Goal: Information Seeking & Learning: Learn about a topic

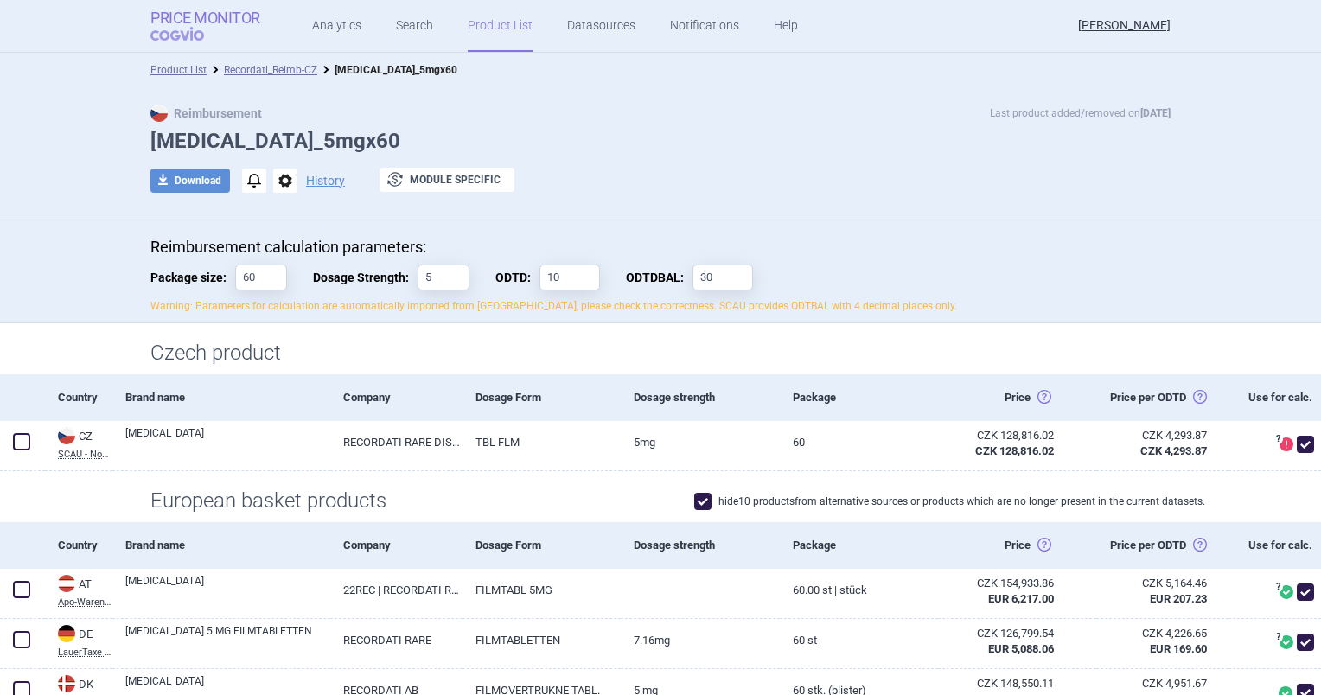
click at [153, 30] on span "COGVIO" at bounding box center [189, 34] width 78 height 14
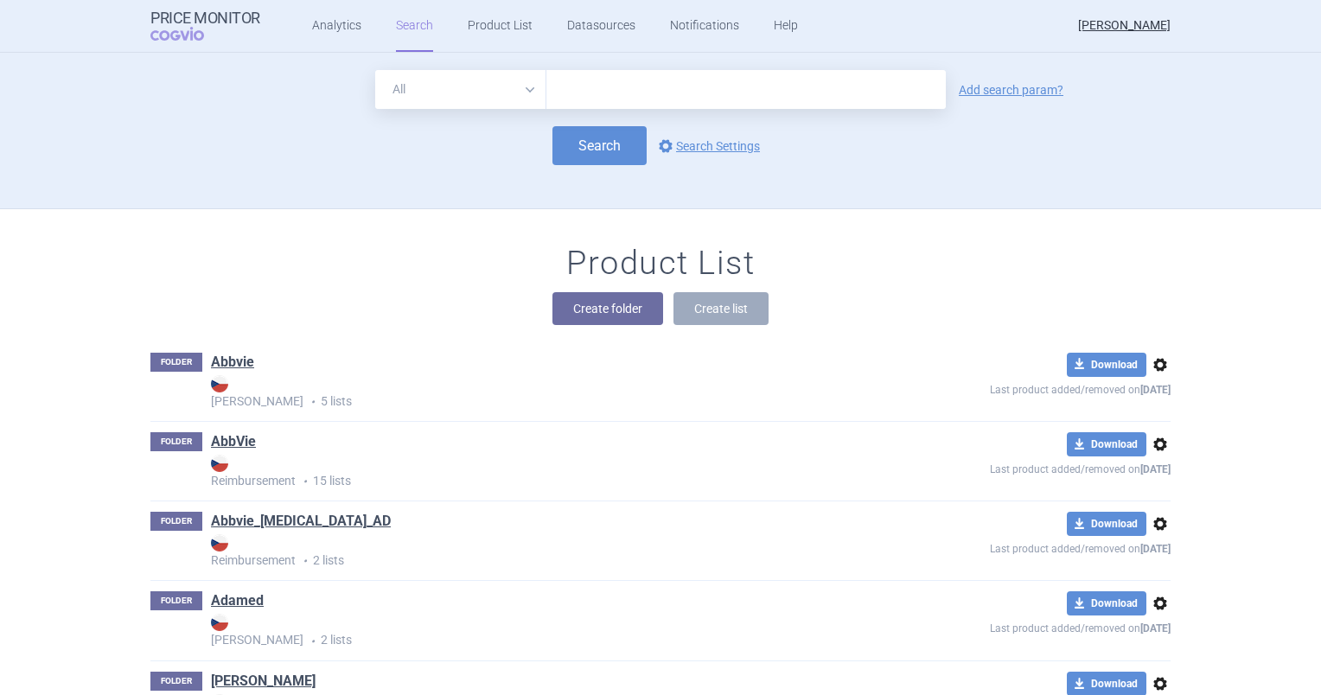
click at [594, 83] on input "text" at bounding box center [745, 89] width 399 height 39
click at [273, 289] on div "Product List Create folder Create list" at bounding box center [660, 293] width 1089 height 99
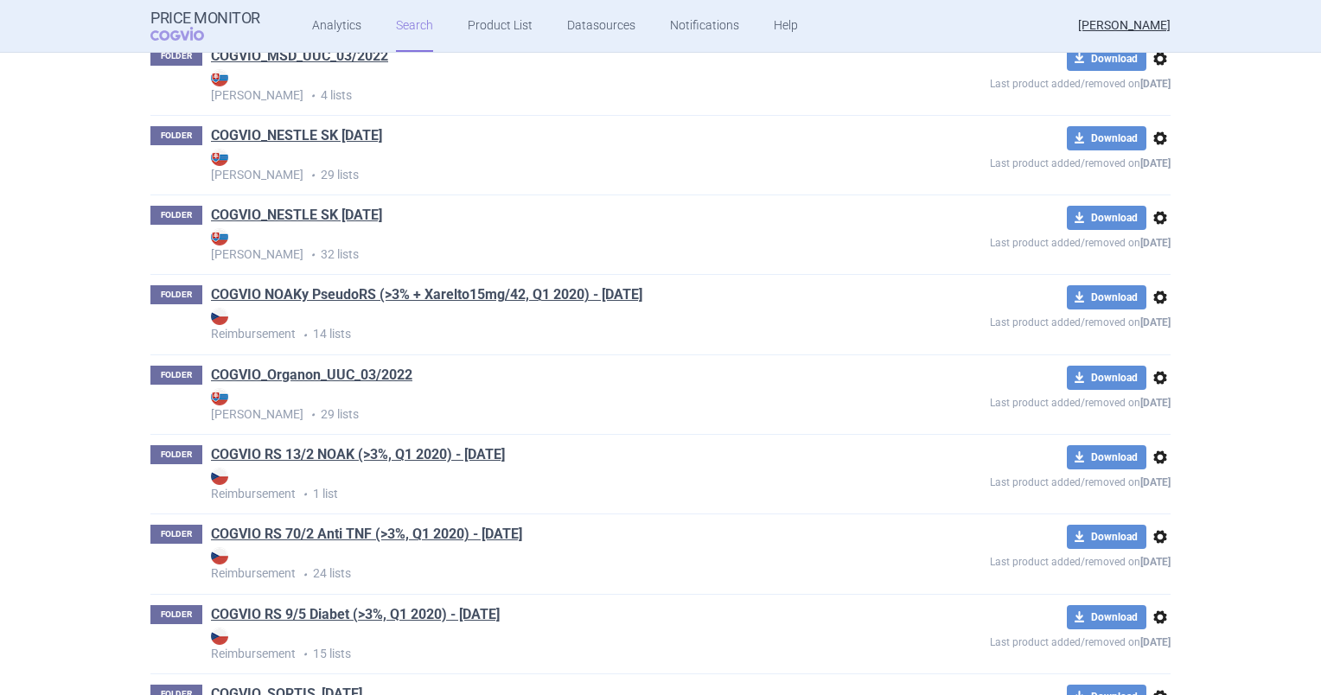
scroll to position [12184, 0]
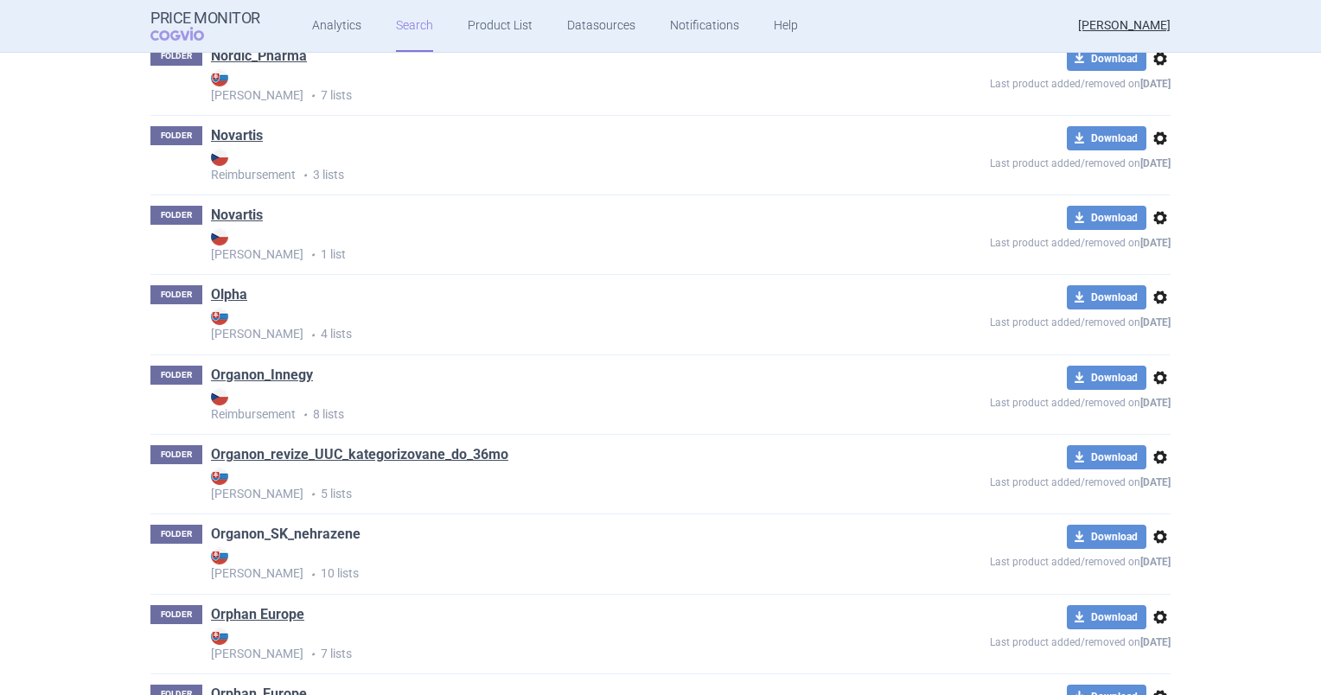
click at [291, 537] on link "Organon_SK_nehrazene" at bounding box center [286, 534] width 150 height 19
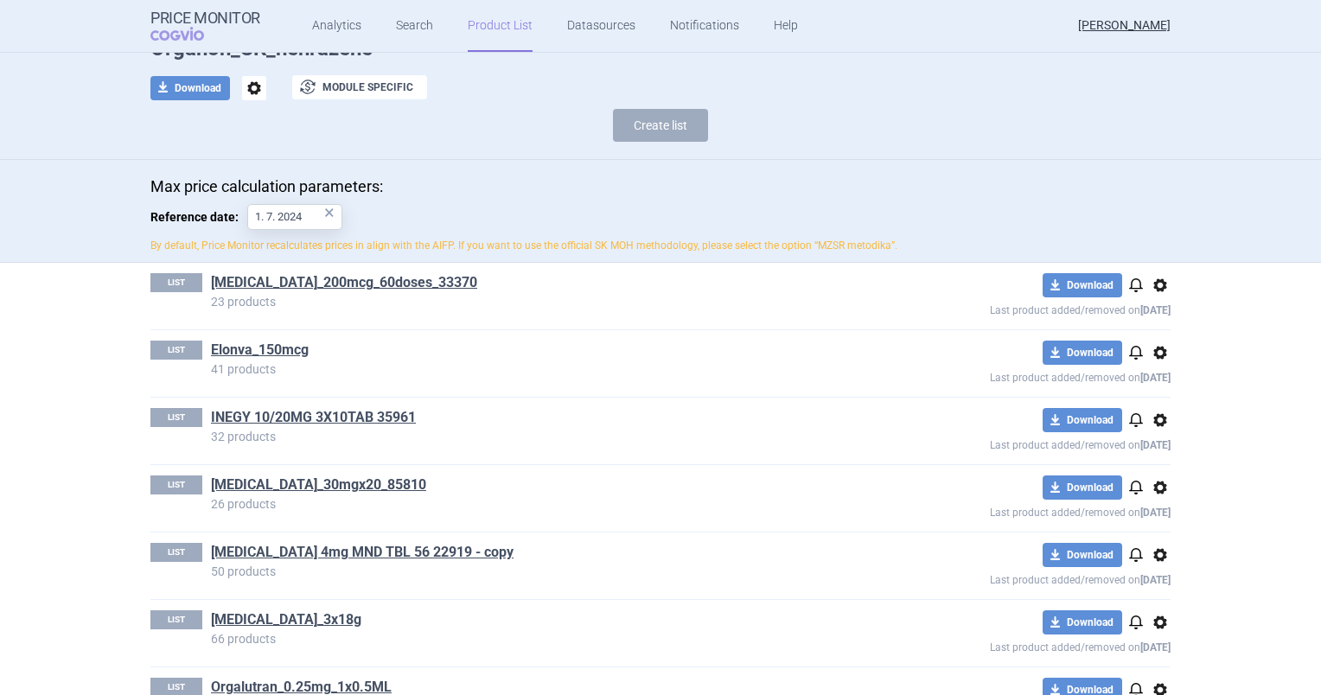
scroll to position [93, 0]
click at [251, 352] on link "Elonva_150mcg" at bounding box center [260, 349] width 98 height 19
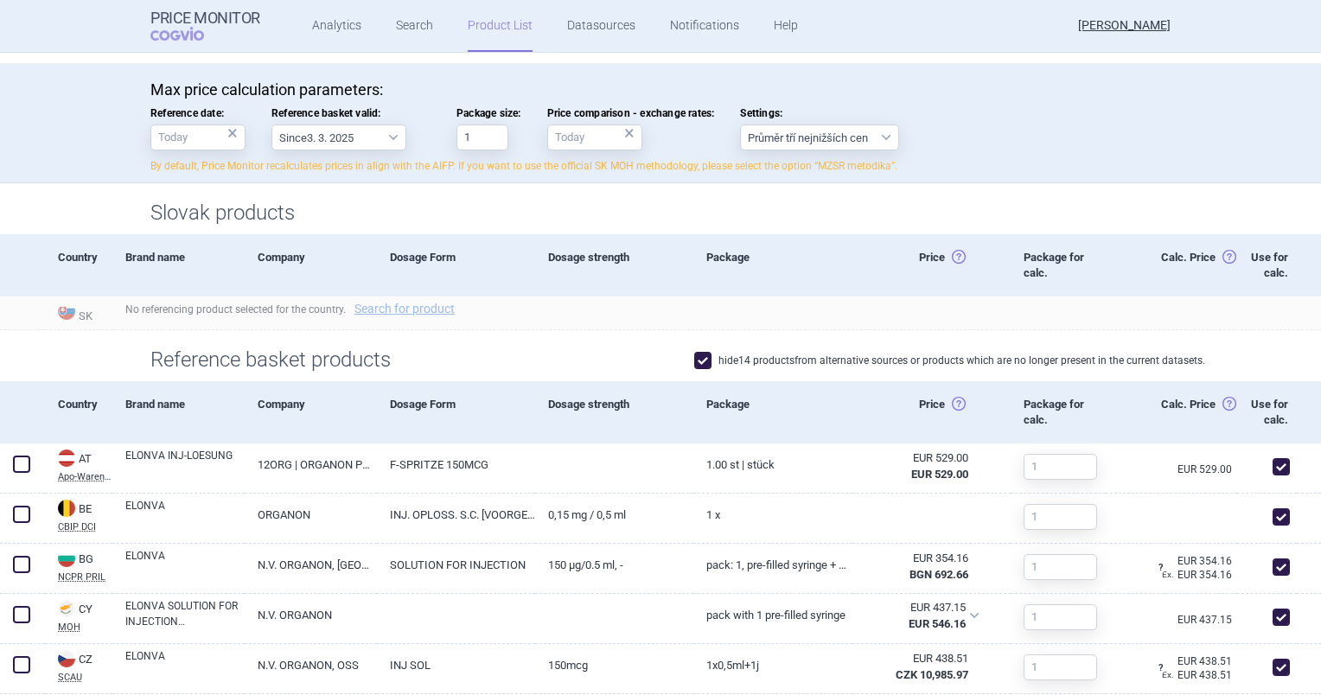
scroll to position [383, 0]
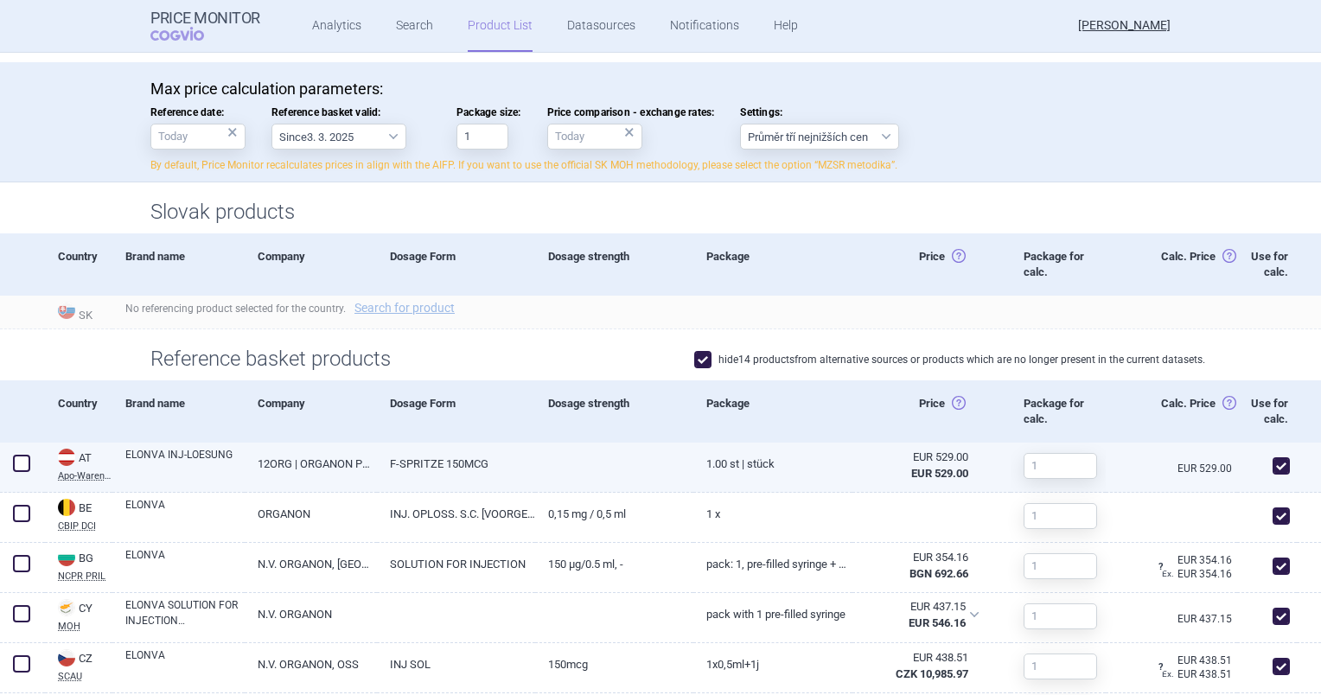
click at [436, 467] on link "F-SPRITZE 150MCG" at bounding box center [456, 464] width 158 height 42
select select "EUR"
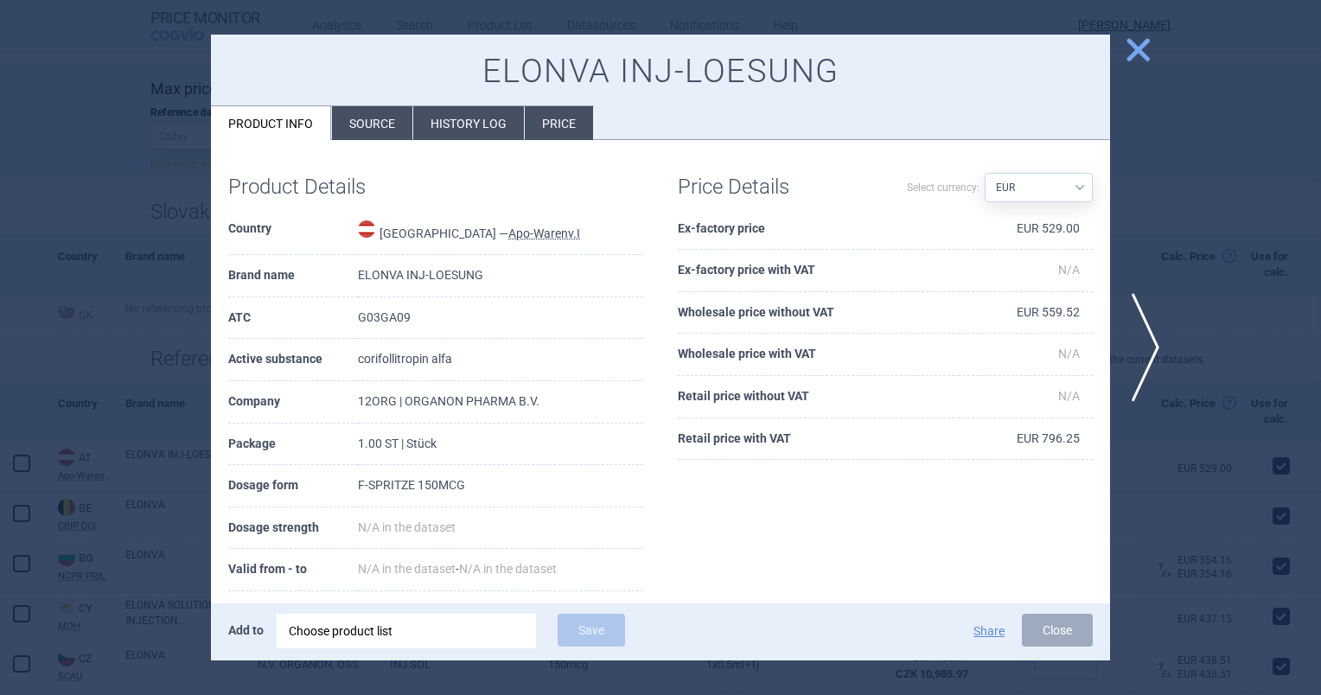
click at [1133, 65] on button "close" at bounding box center [1131, 51] width 43 height 33
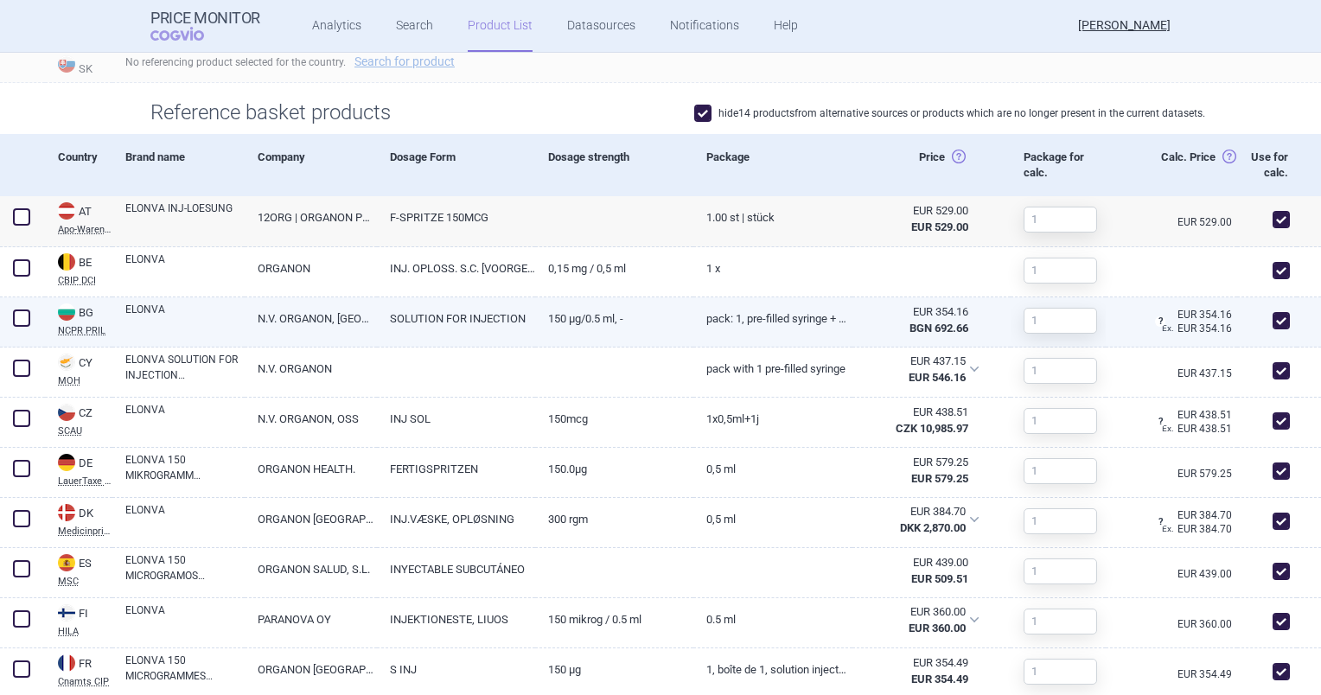
scroll to position [631, 0]
click at [766, 317] on link "Pack: 1, pre-filled syringe + 1 needle" at bounding box center [772, 317] width 158 height 42
select select "EUR"
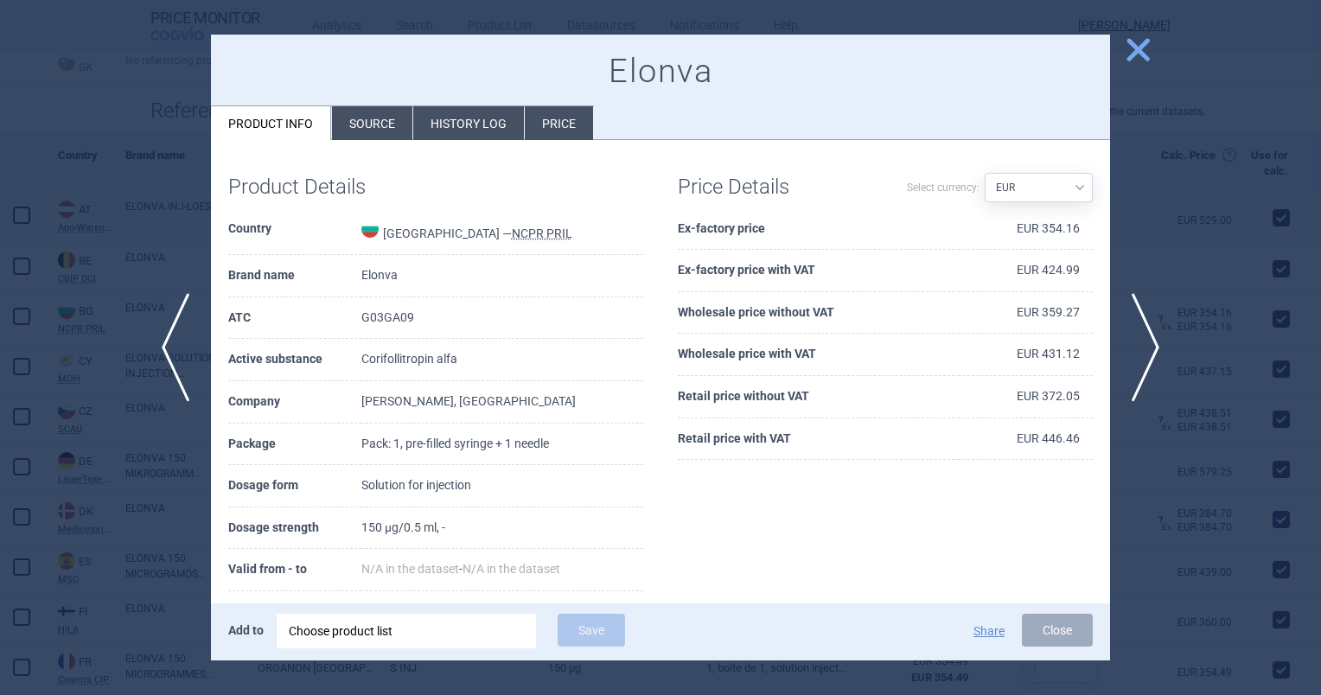
scroll to position [146, 0]
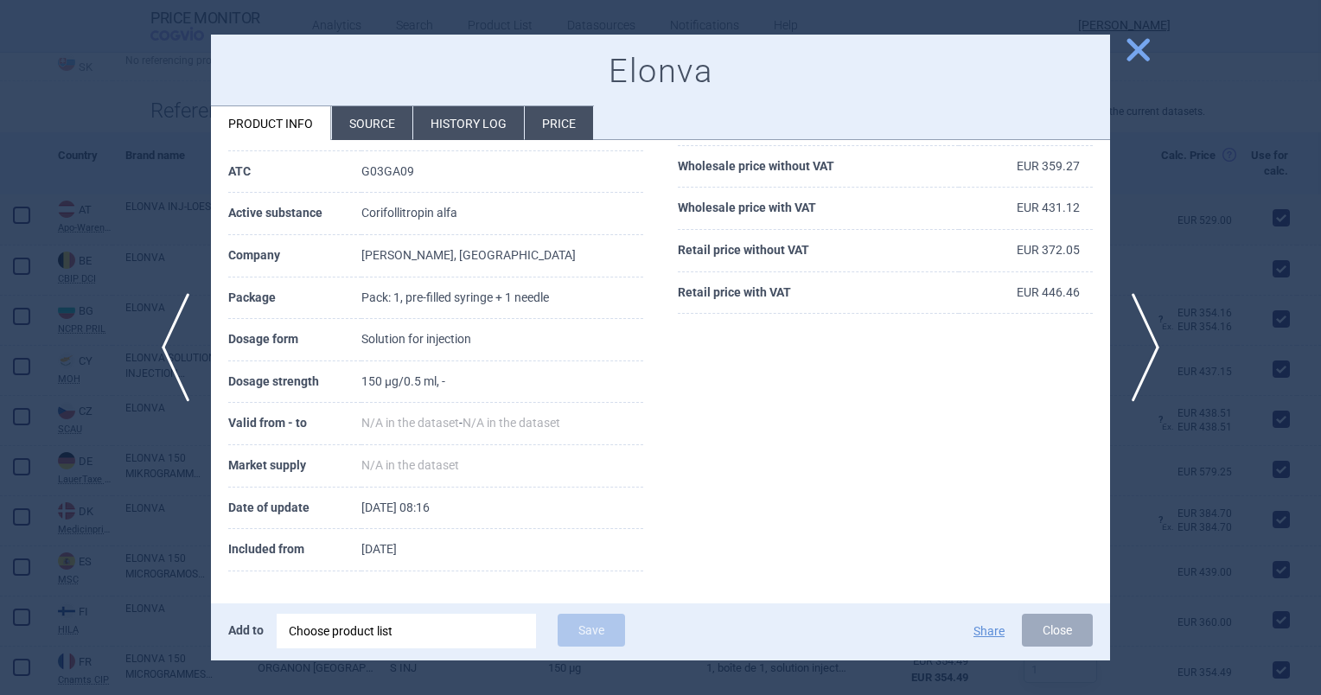
click at [552, 111] on li "Price" at bounding box center [559, 123] width 68 height 34
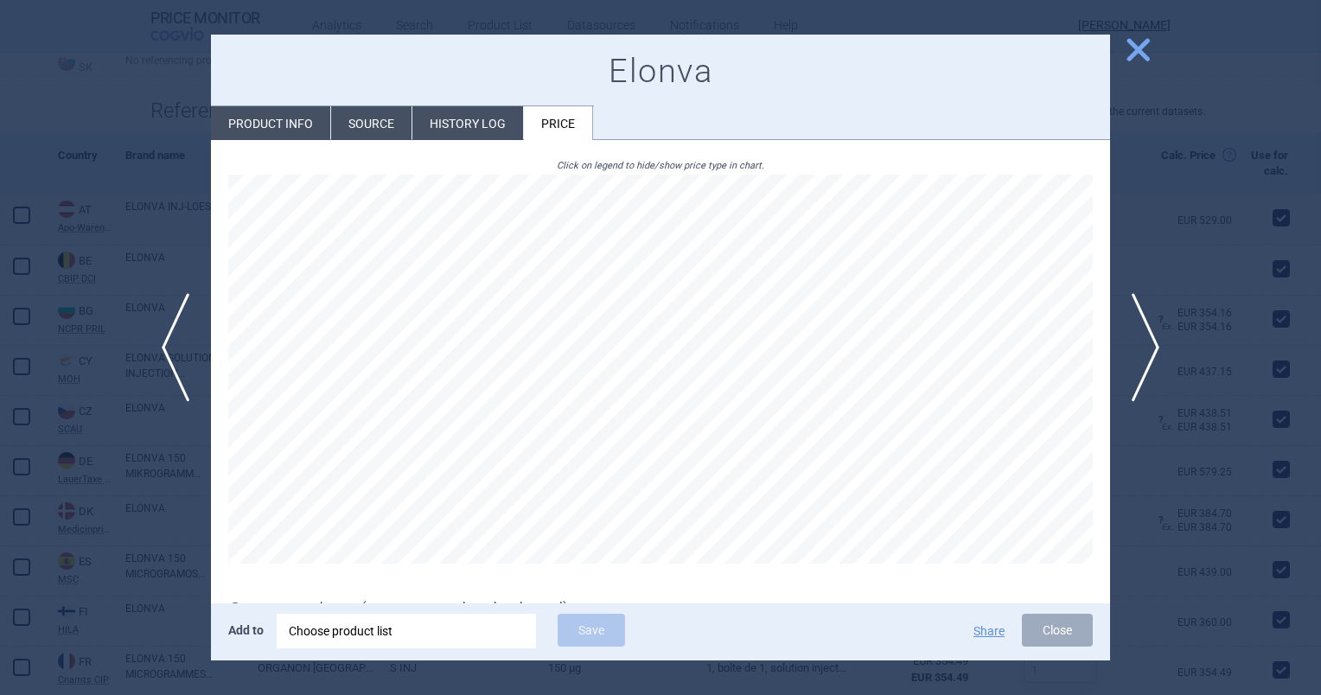
click at [412, 111] on li "History log" at bounding box center [467, 123] width 111 height 34
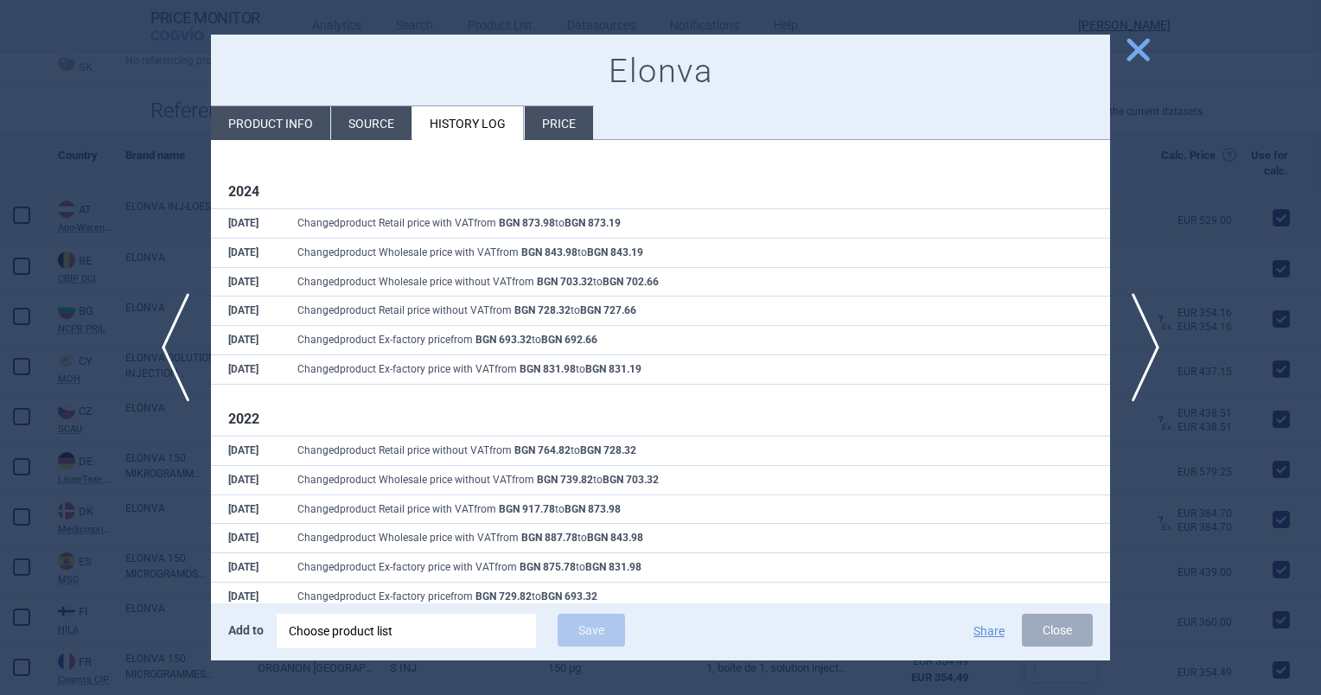
click at [367, 136] on li "Source" at bounding box center [371, 123] width 80 height 34
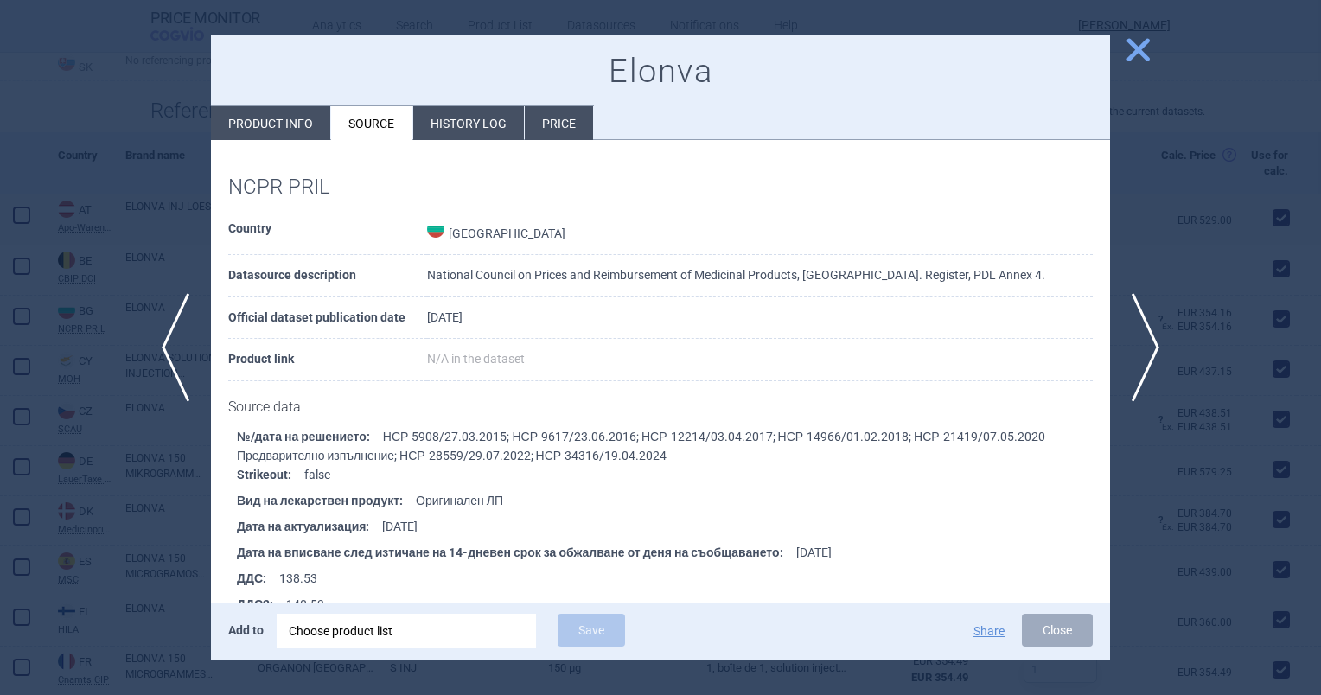
click at [557, 111] on li "Price" at bounding box center [559, 123] width 68 height 34
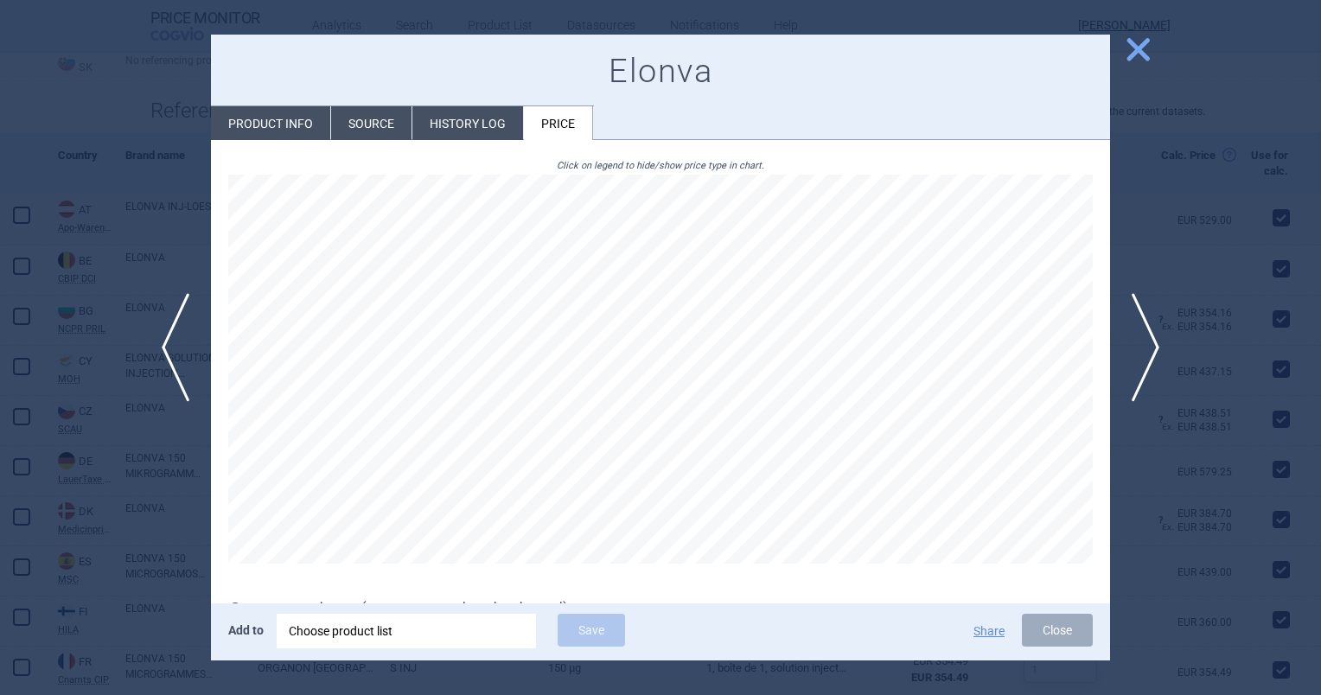
click at [1134, 55] on span "close" at bounding box center [1138, 50] width 30 height 30
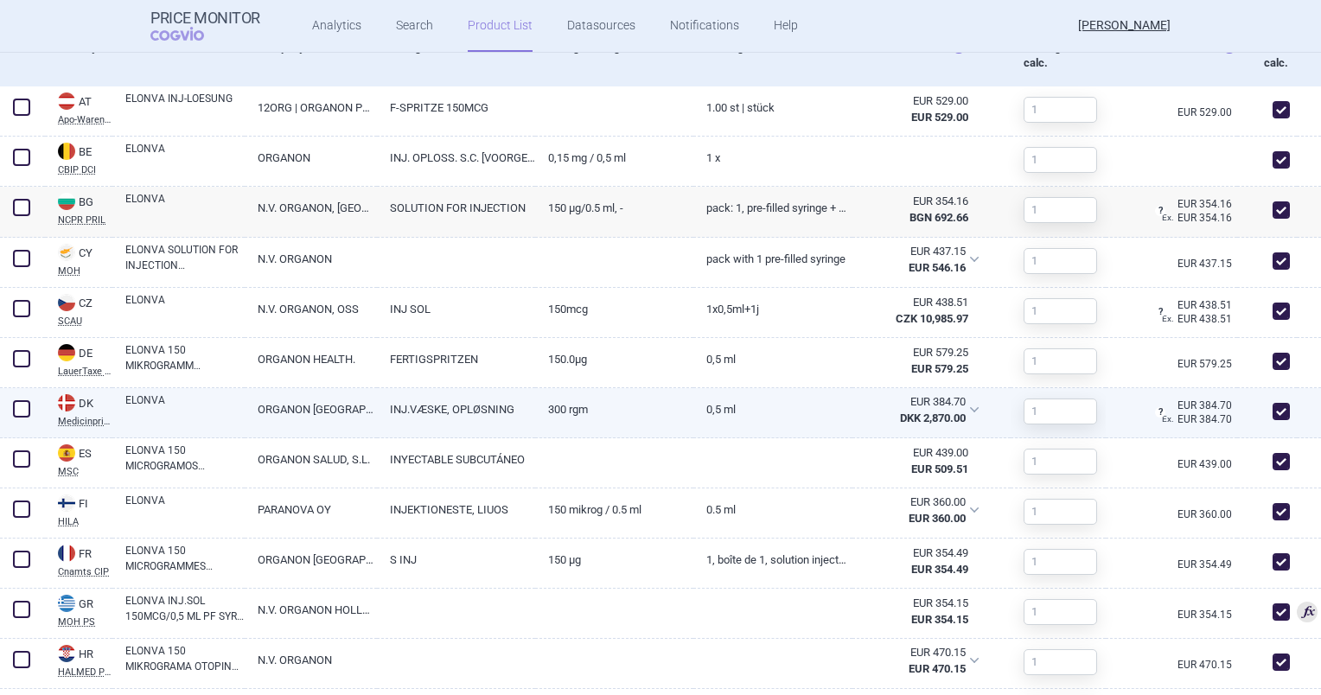
scroll to position [740, 0]
click at [827, 429] on div "0,5 ml" at bounding box center [772, 412] width 158 height 50
click at [705, 413] on link "0,5 ml" at bounding box center [772, 408] width 158 height 42
select select "EUR"
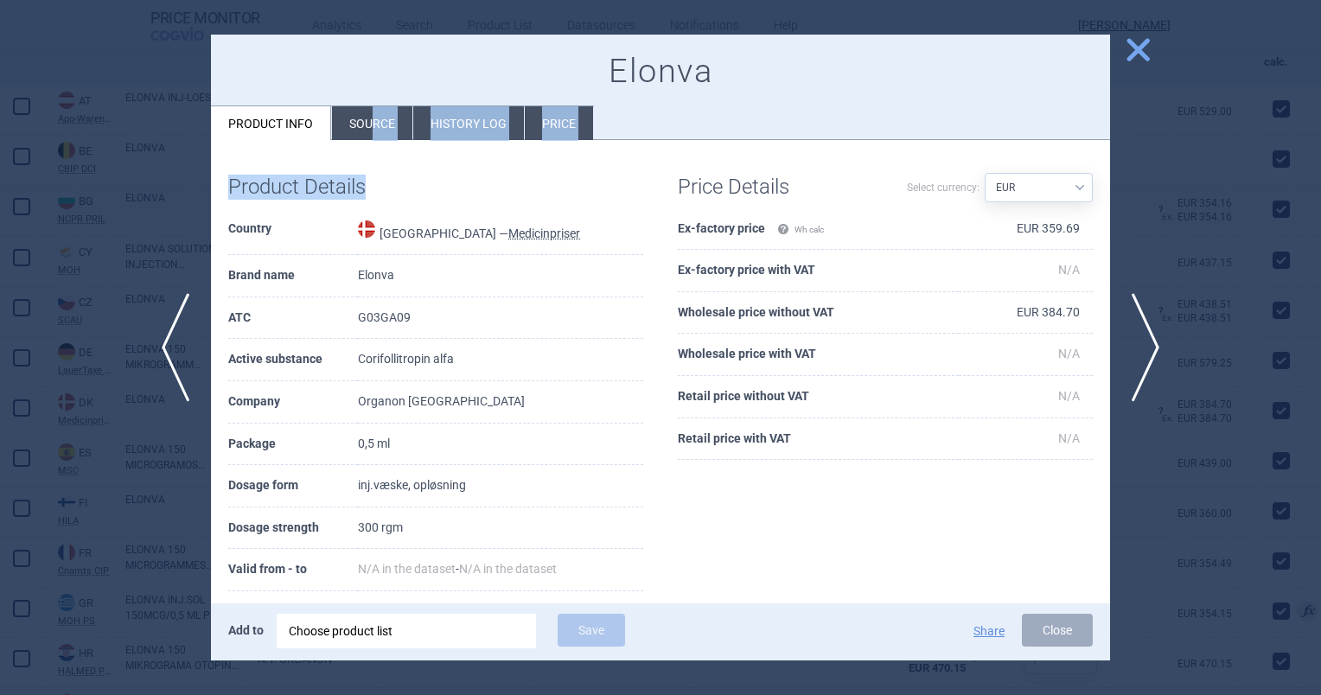
drag, startPoint x: 372, startPoint y: 148, endPoint x: 372, endPoint y: 128, distance: 19.9
click at [372, 128] on div "Elonva Product info Source History log Price Product Details Country [GEOGRAPHI…" at bounding box center [660, 348] width 899 height 626
click at [372, 128] on li "Source" at bounding box center [372, 123] width 80 height 34
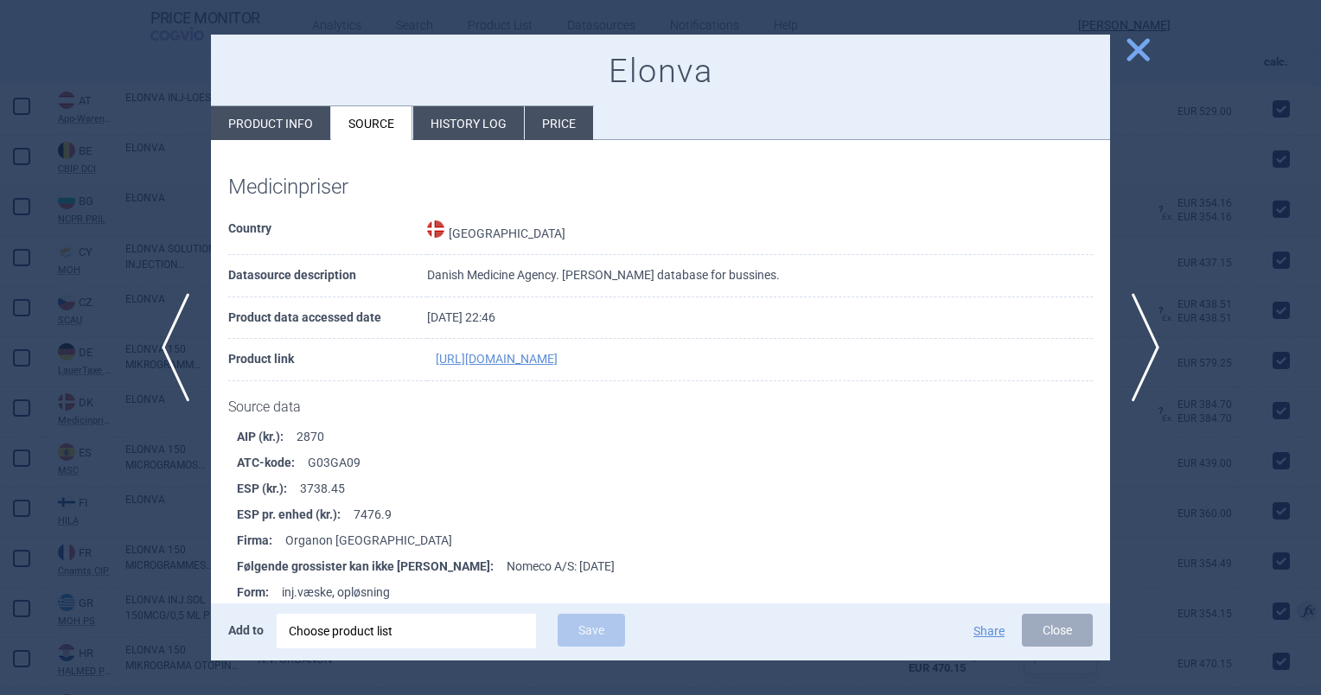
click at [399, 481] on li "ESP (kr.) : 3738.45" at bounding box center [673, 489] width 873 height 26
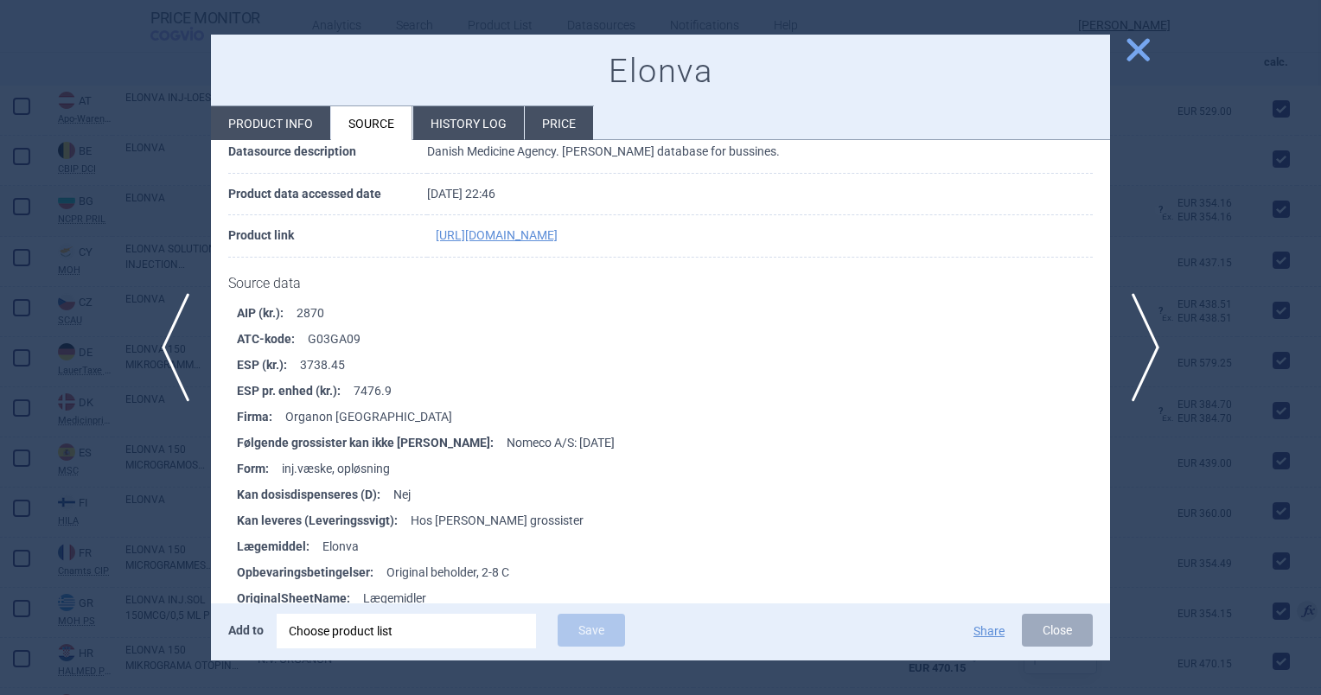
scroll to position [125, 0]
click at [1132, 47] on span "close" at bounding box center [1138, 50] width 30 height 30
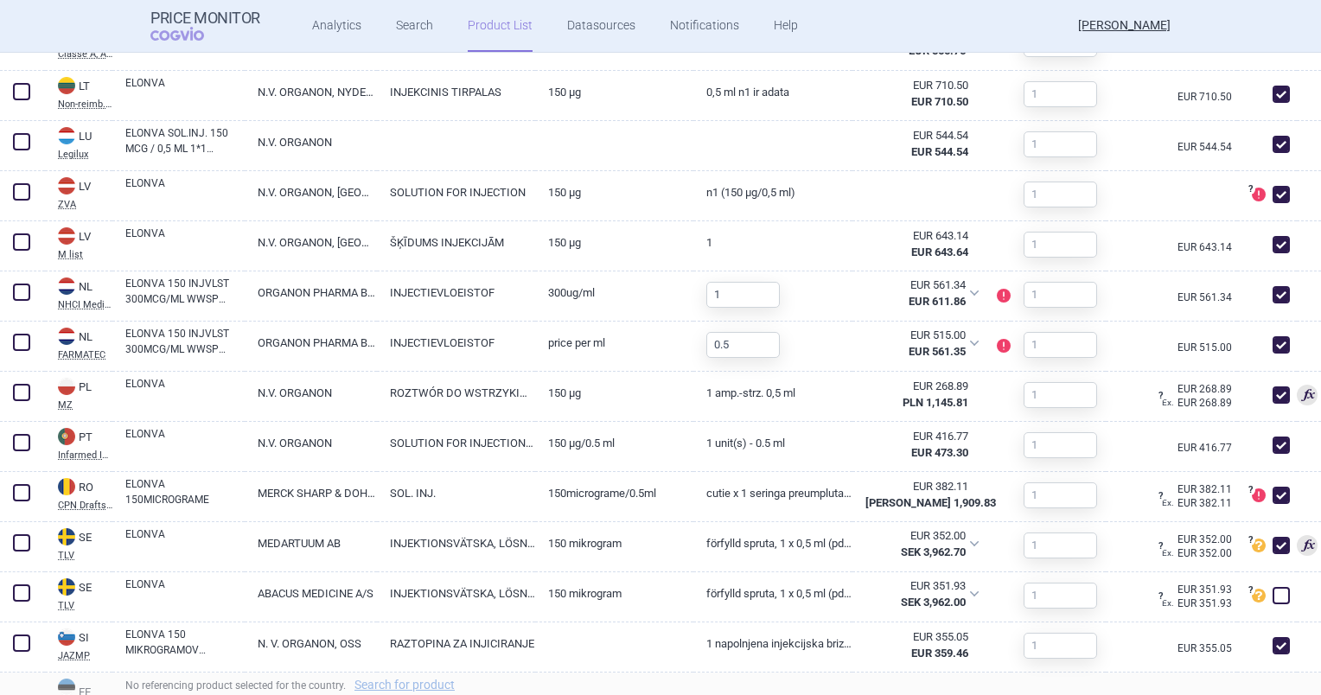
scroll to position [1508, 0]
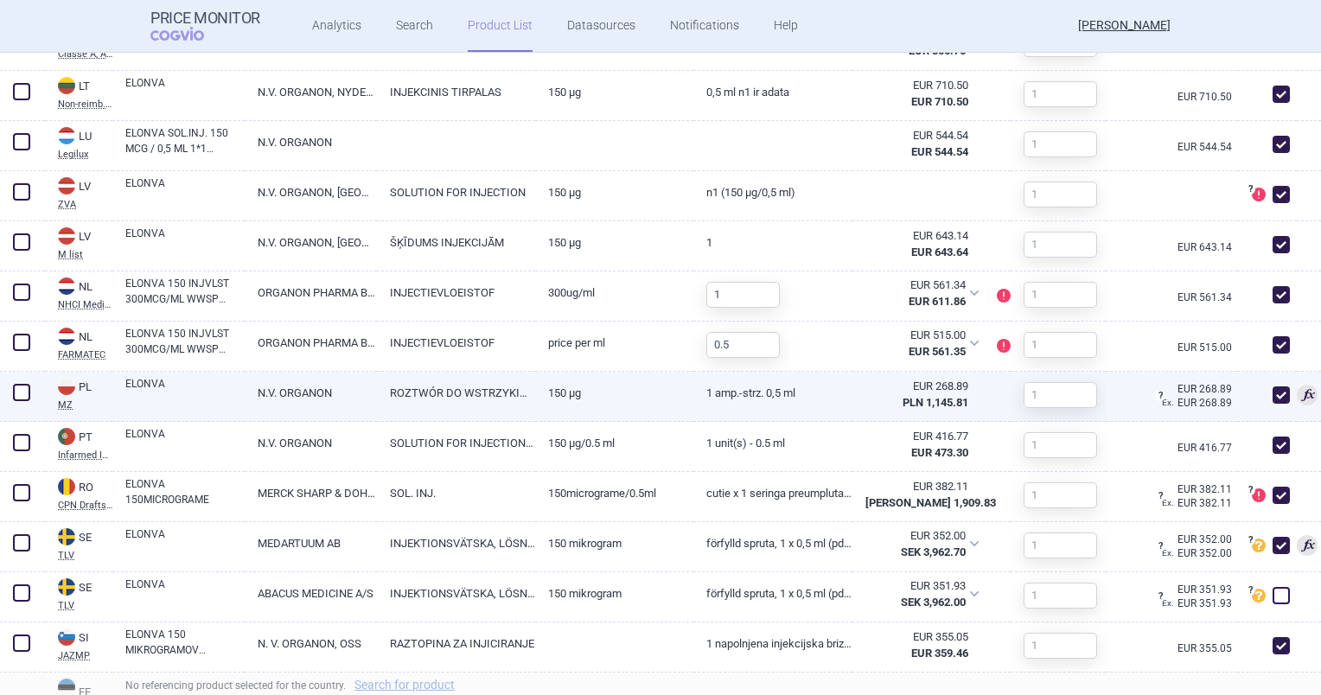
click at [408, 394] on link "ROZTWÓR DO WSTRZYKIWAŃ" at bounding box center [456, 393] width 158 height 42
select select "EUR"
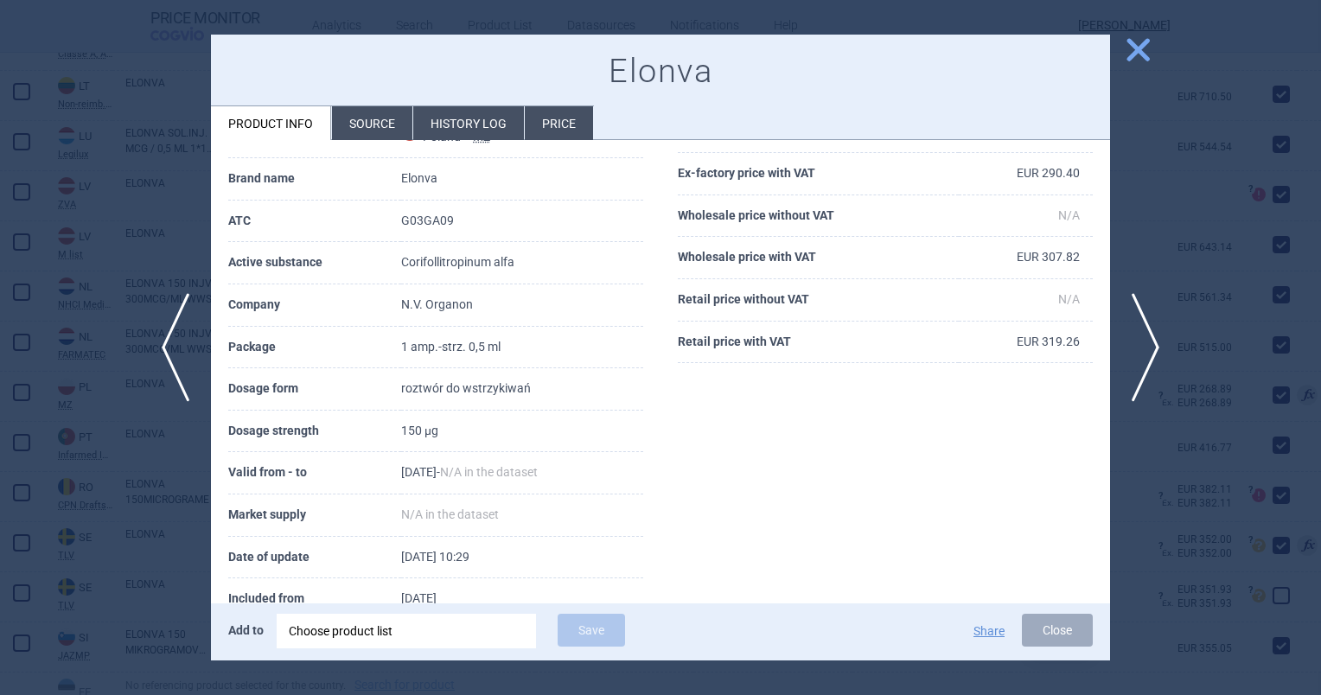
scroll to position [146, 0]
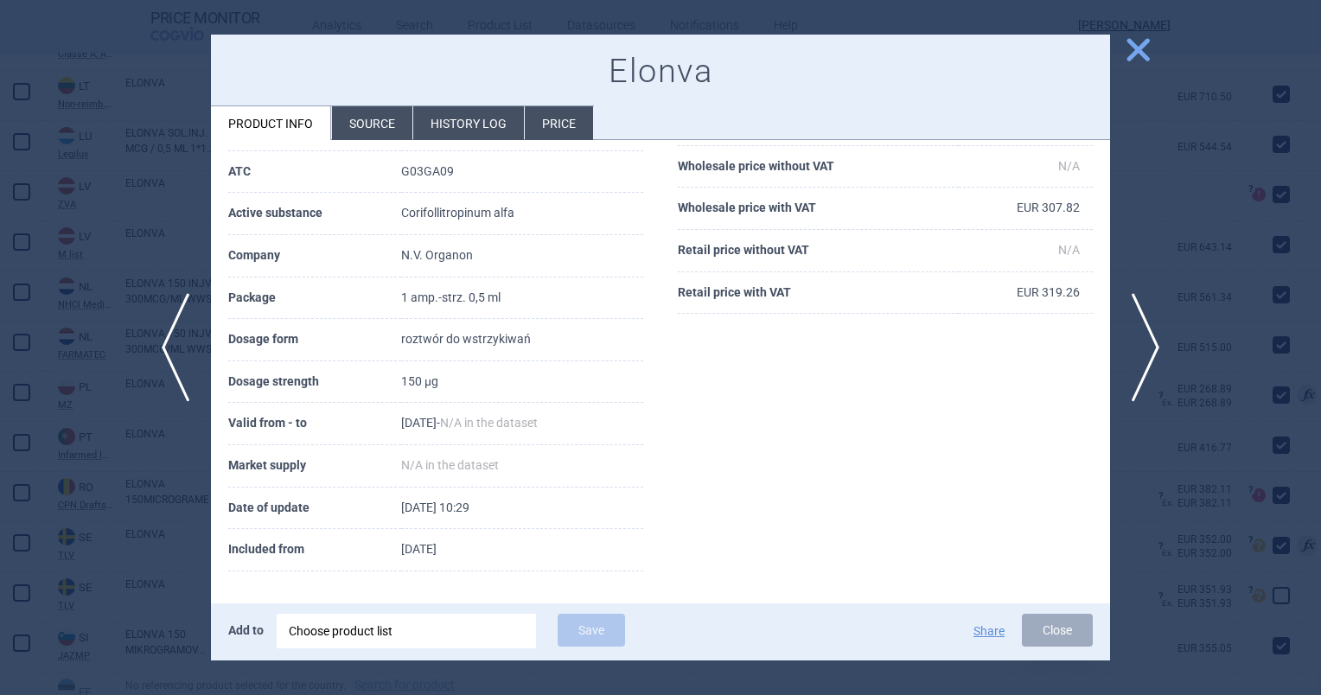
click at [447, 127] on li "History log" at bounding box center [468, 123] width 111 height 34
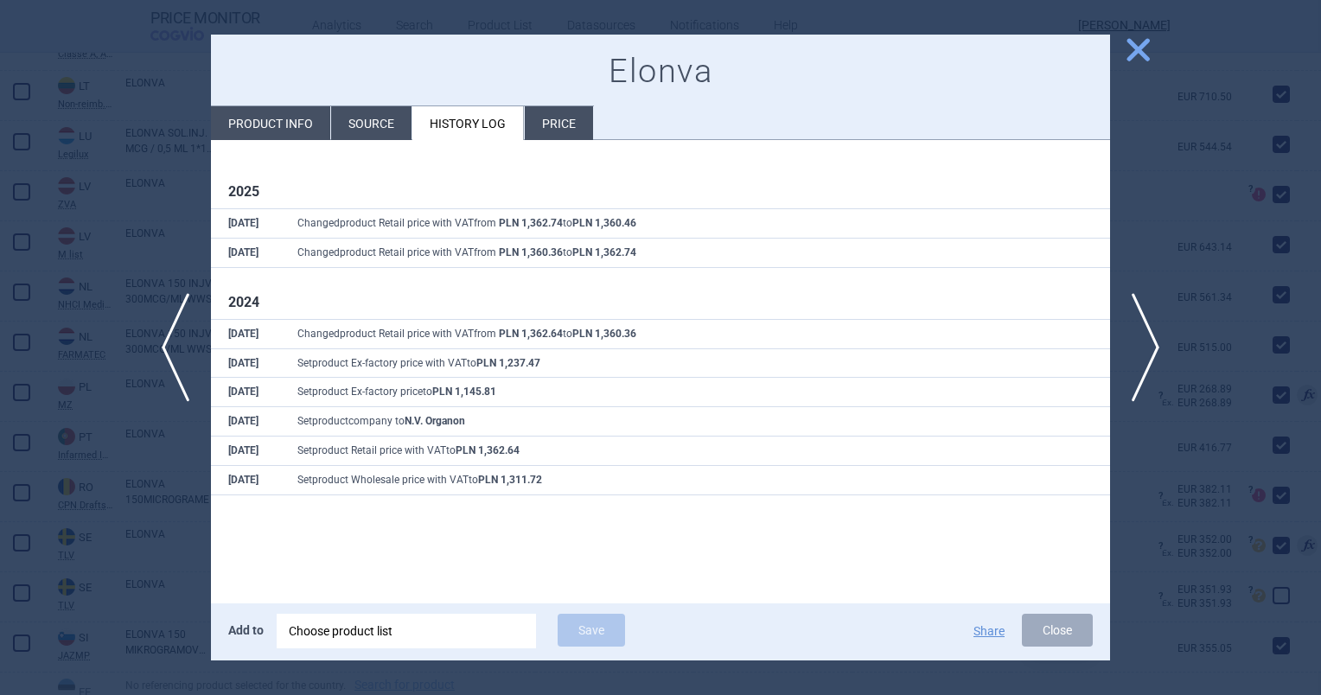
click at [380, 126] on li "Source" at bounding box center [371, 123] width 80 height 34
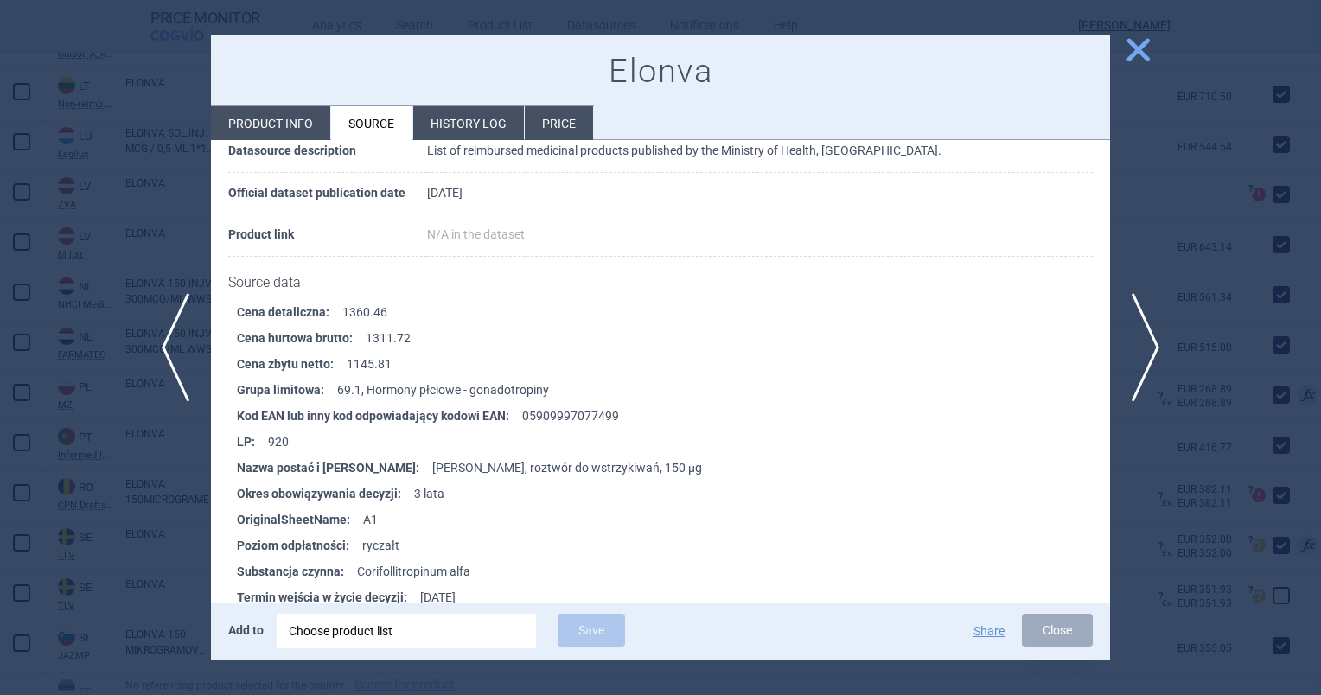
scroll to position [133, 0]
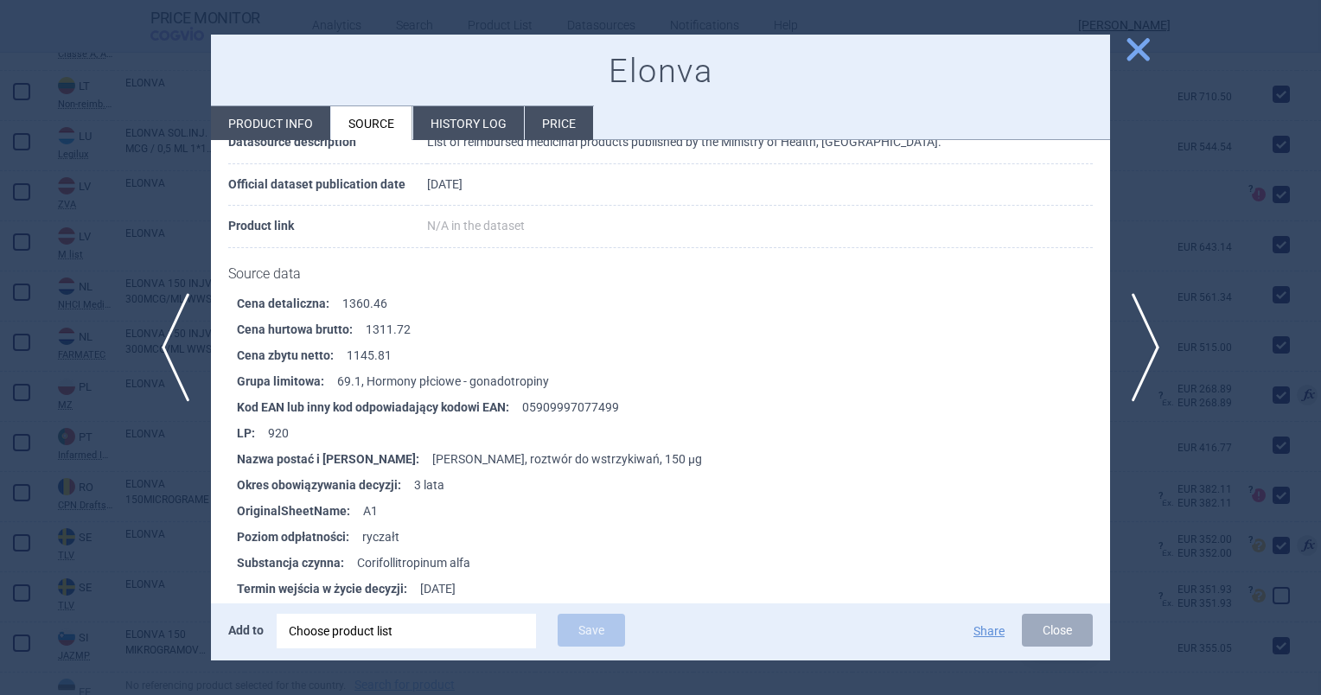
click at [1138, 48] on span "close" at bounding box center [1138, 50] width 30 height 30
